Goal: Task Accomplishment & Management: Manage account settings

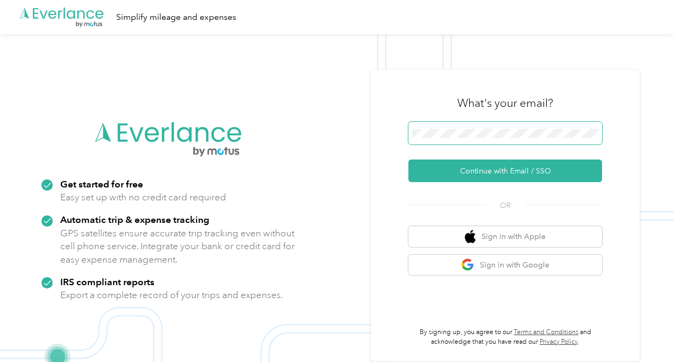
click at [481, 124] on span at bounding box center [505, 133] width 194 height 23
click at [481, 128] on span at bounding box center [505, 133] width 194 height 23
click at [473, 140] on span at bounding box center [505, 133] width 194 height 23
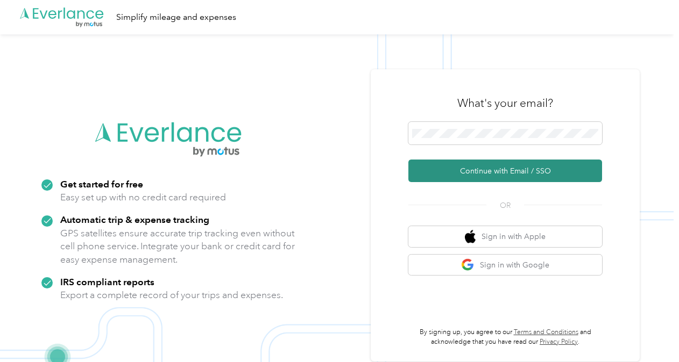
click at [484, 171] on button "Continue with Email / SSO" at bounding box center [505, 171] width 194 height 23
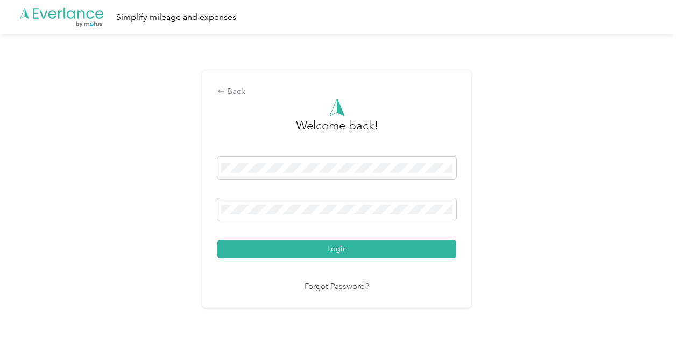
click at [370, 261] on div "Welcome back! Login Forgot Password?" at bounding box center [336, 195] width 239 height 195
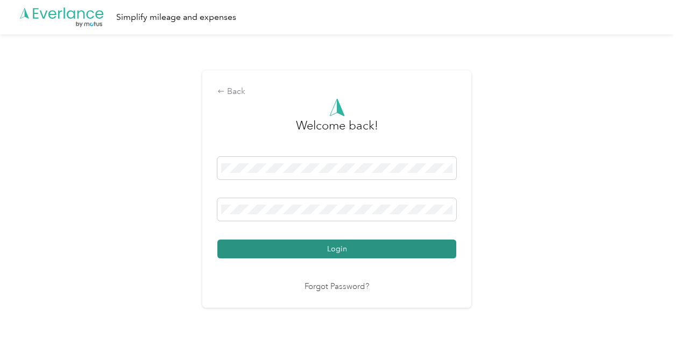
click at [376, 250] on button "Login" at bounding box center [336, 249] width 239 height 19
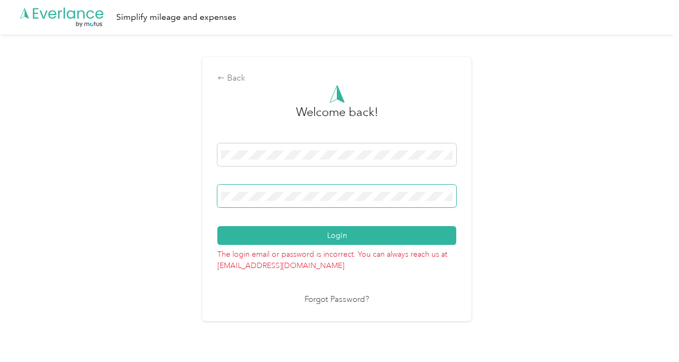
click at [308, 201] on span at bounding box center [336, 196] width 239 height 23
click at [110, 187] on div "Back Welcome back! Login The login email or password is incorrect. You can alwa…" at bounding box center [336, 193] width 673 height 319
click at [217, 226] on button "Login" at bounding box center [336, 235] width 239 height 19
click at [525, 202] on div "Back Welcome back! Login The login email or password is incorrect. You can alwa…" at bounding box center [336, 193] width 673 height 319
click at [298, 201] on span at bounding box center [336, 196] width 239 height 23
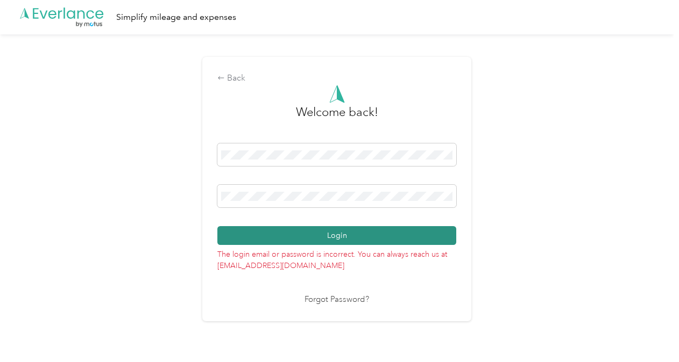
click at [449, 232] on button "Login" at bounding box center [336, 235] width 239 height 19
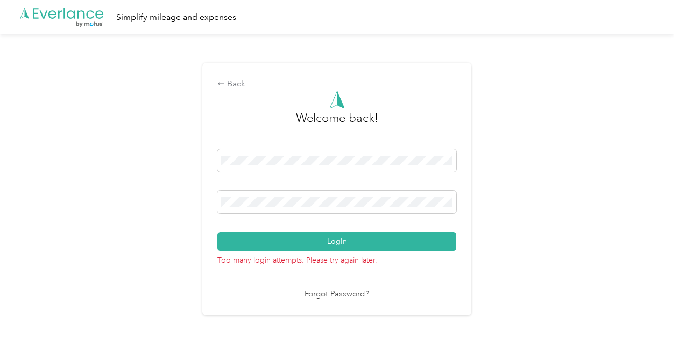
click at [320, 216] on div at bounding box center [336, 204] width 239 height 26
click at [176, 227] on div "Back Welcome back! Login Too many login attempts. Please try again later. Forgo…" at bounding box center [336, 193] width 673 height 319
